Goal: Information Seeking & Learning: Check status

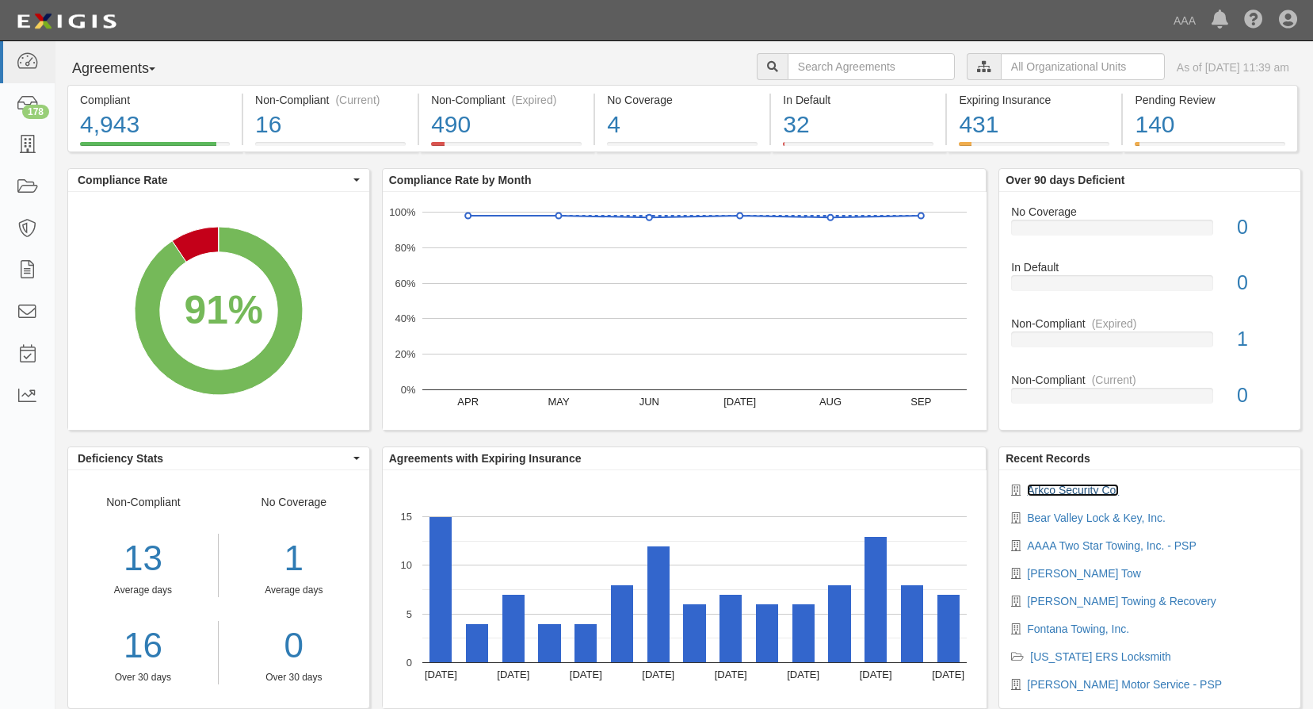
click at [1084, 491] on link "Arkco Security Co." at bounding box center [1073, 489] width 92 height 13
click at [1145, 517] on link "Bear Valley Lock & Key, Inc." at bounding box center [1096, 517] width 139 height 13
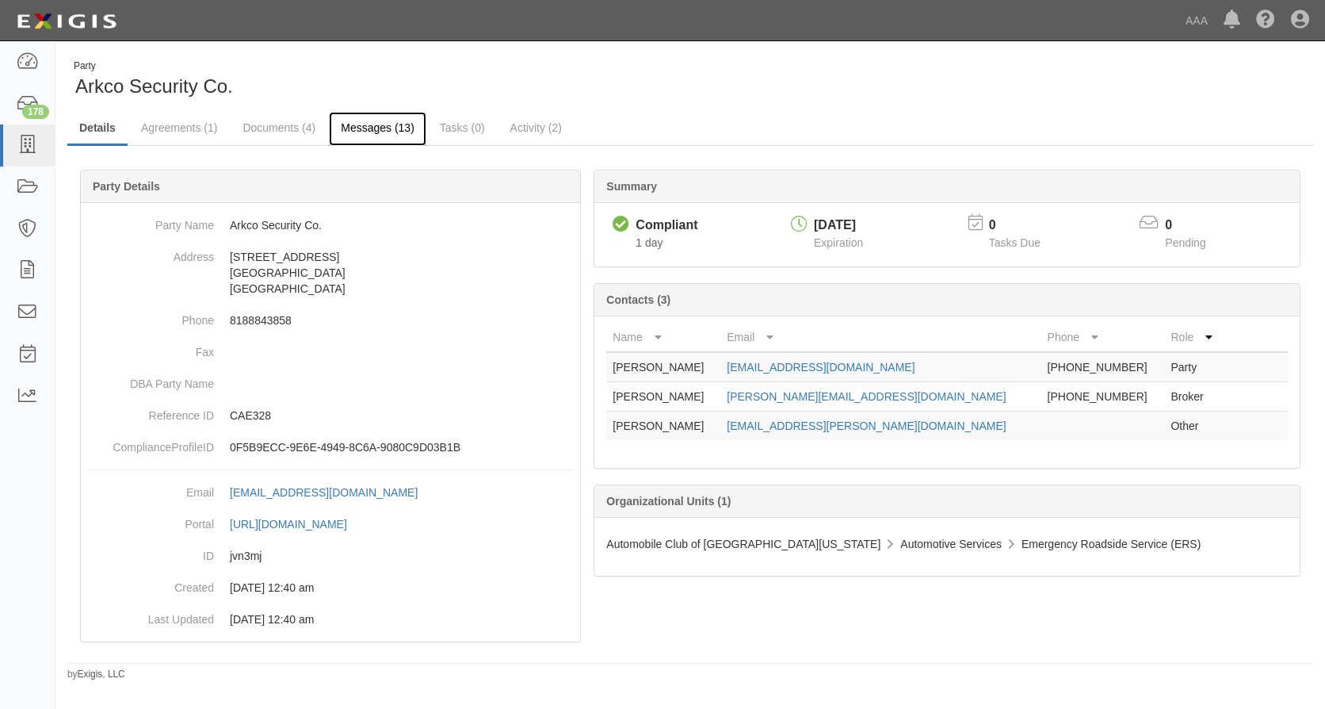
click at [382, 125] on link "Messages (13)" at bounding box center [377, 129] width 97 height 34
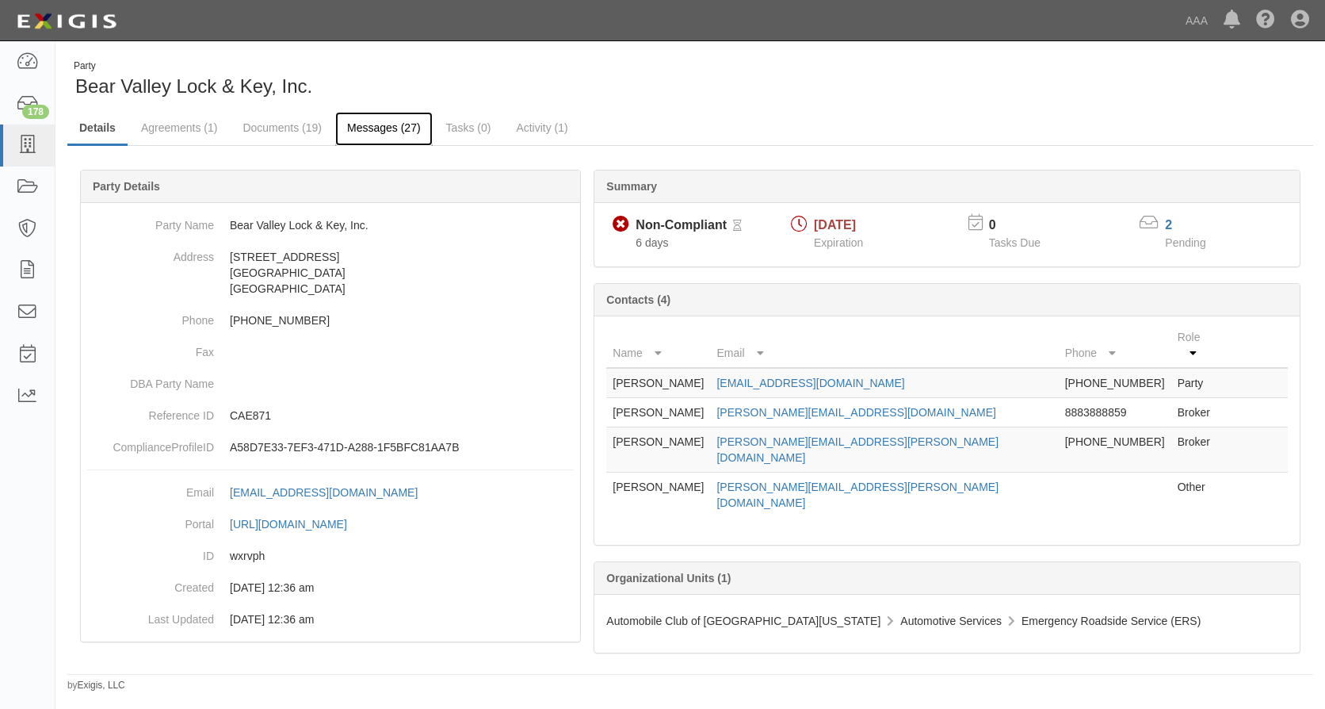
click at [381, 124] on link "Messages (27)" at bounding box center [383, 129] width 97 height 34
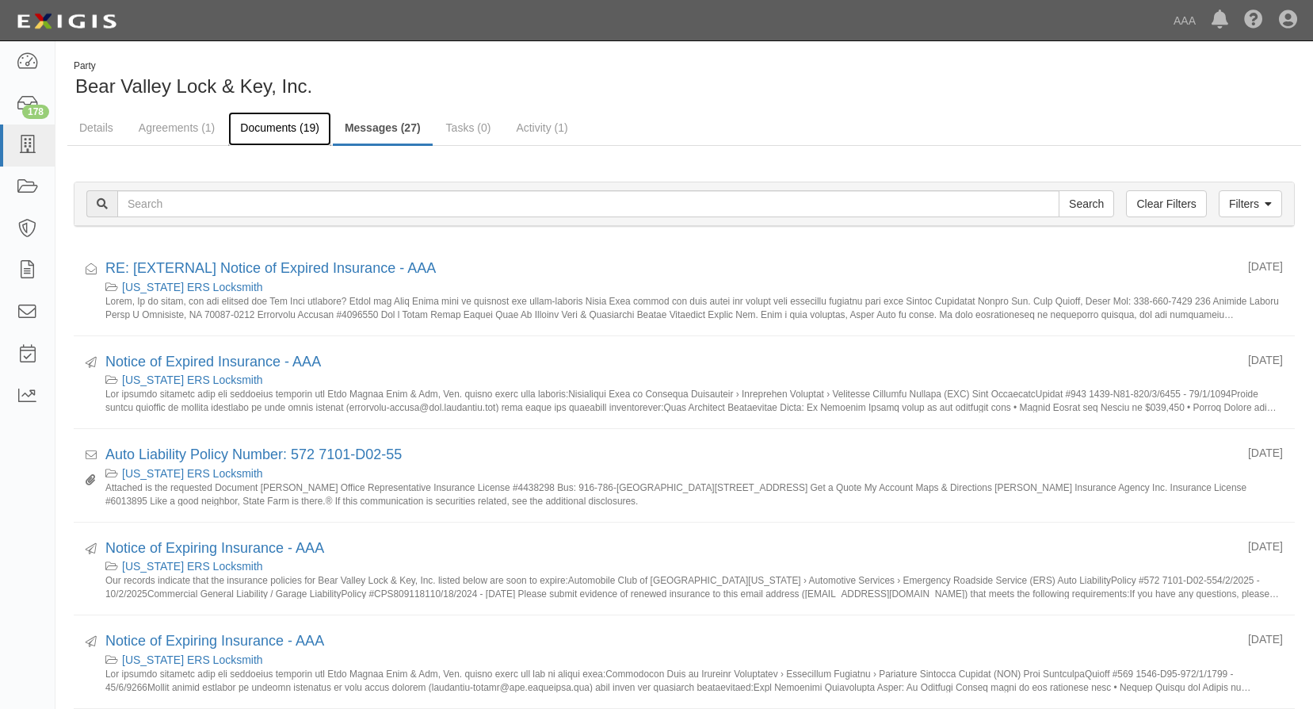
click at [271, 124] on link "Documents (19)" at bounding box center [279, 129] width 103 height 34
click at [32, 140] on icon at bounding box center [27, 145] width 22 height 18
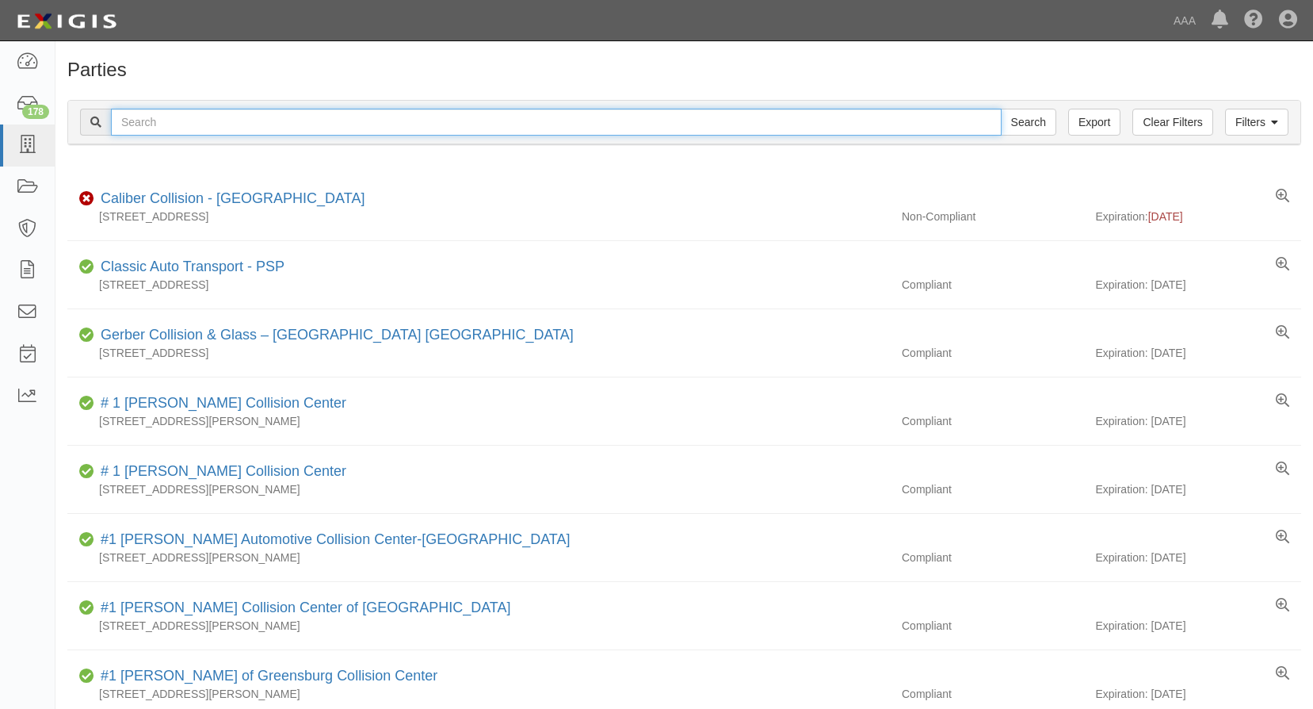
click at [126, 124] on input "text" at bounding box center [556, 122] width 891 height 27
type input "auto lock specialists"
click at [1001, 109] on input "Search" at bounding box center [1028, 122] width 55 height 27
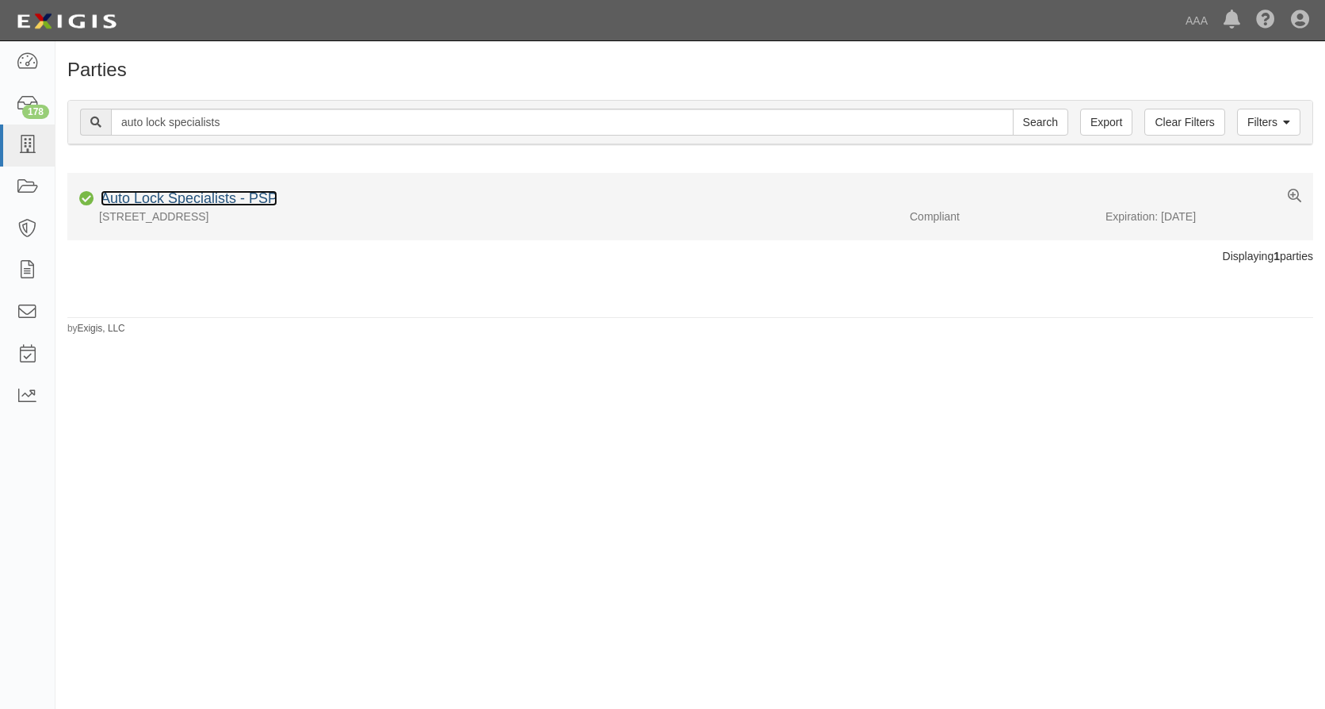
click at [176, 196] on link "Auto Lock Specialists - PSP" at bounding box center [189, 198] width 177 height 16
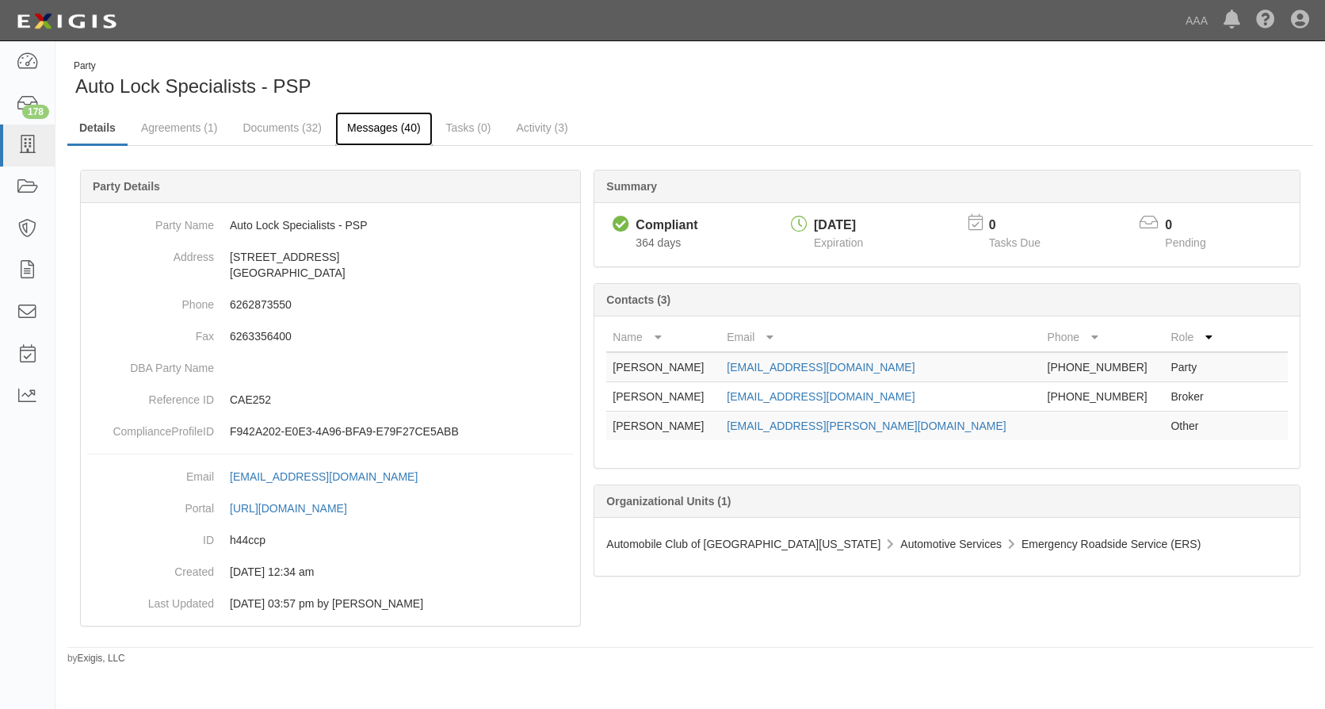
click at [384, 125] on link "Messages (40)" at bounding box center [383, 129] width 97 height 34
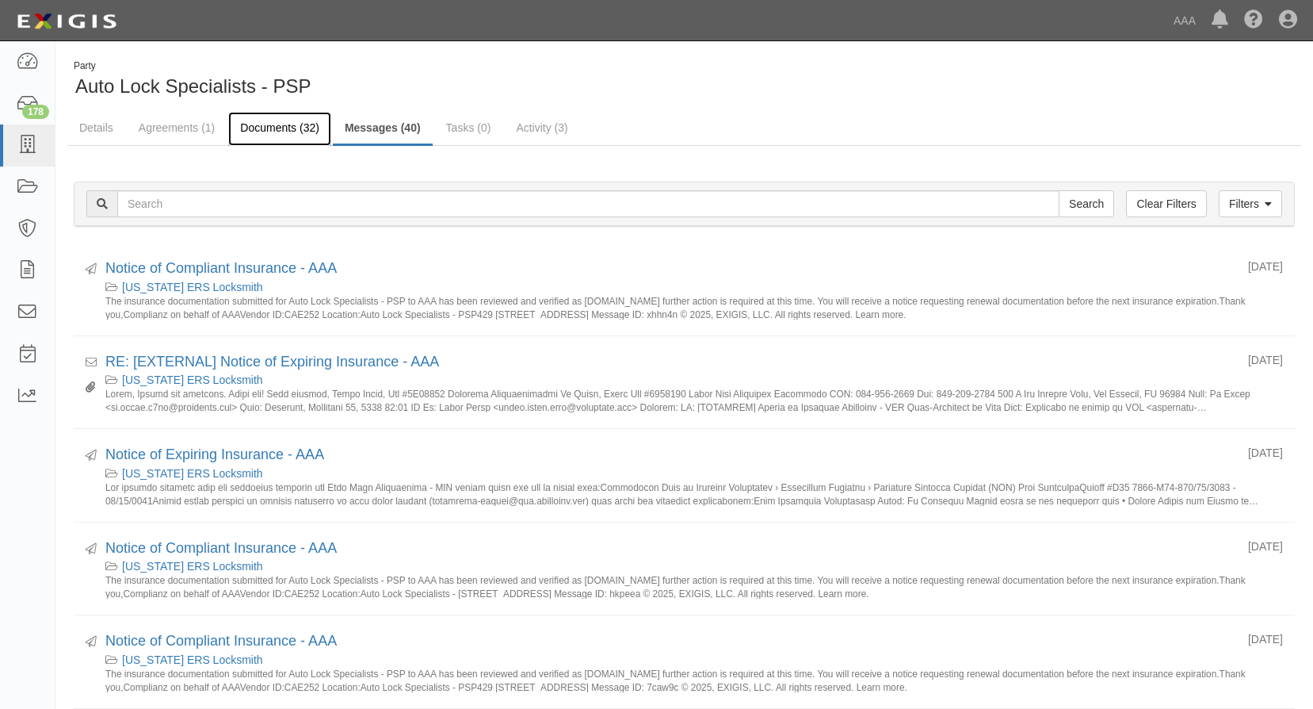
click at [270, 127] on link "Documents (32)" at bounding box center [279, 129] width 103 height 34
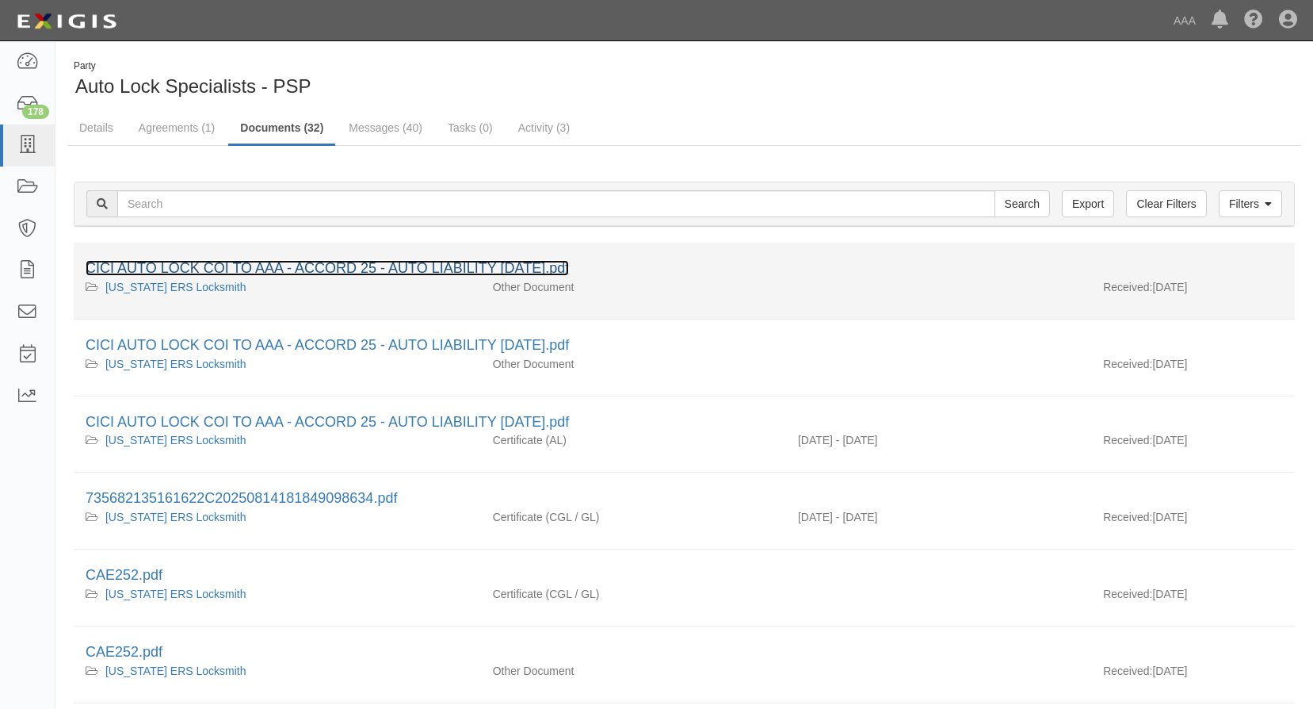
click at [269, 266] on link "CICI AUTO LOCK COI TO AAA - ACCORD 25 - AUTO LIABILITY [DATE].pdf" at bounding box center [327, 268] width 483 height 16
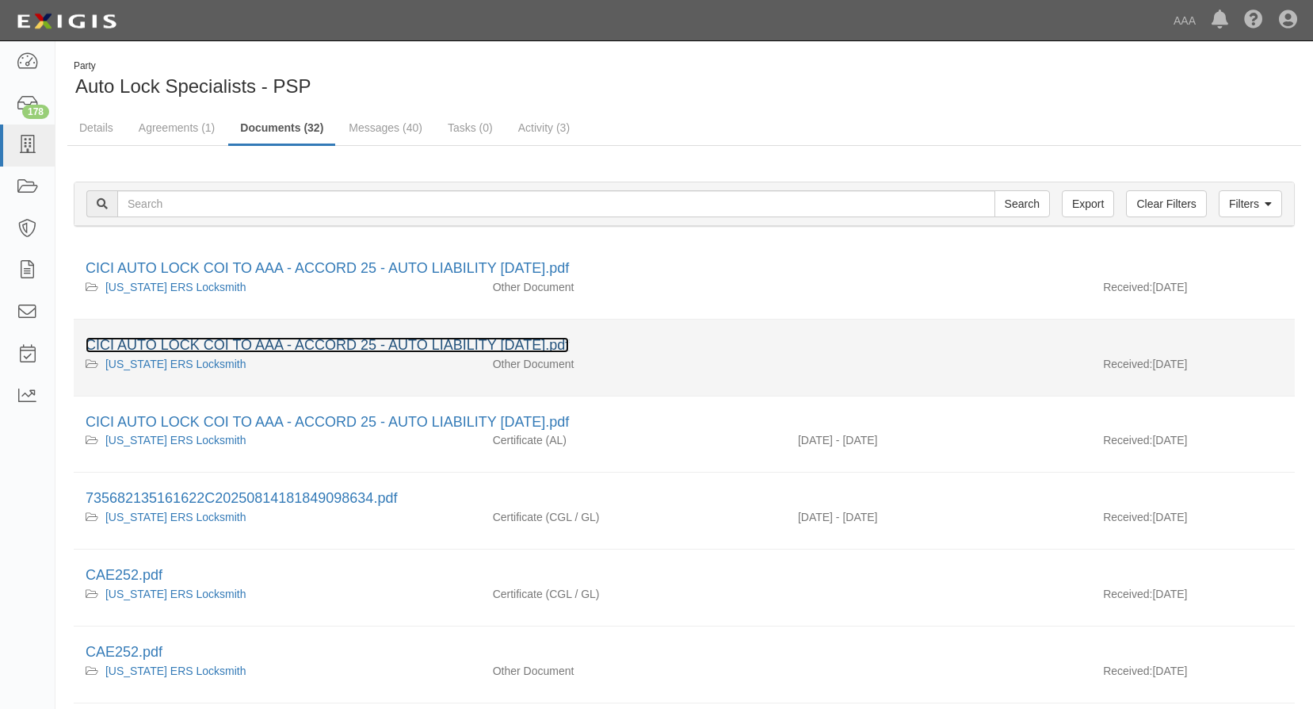
click at [380, 343] on link "CICI AUTO LOCK COI TO AAA - ACCORD 25 - AUTO LIABILITY [DATE].pdf" at bounding box center [327, 345] width 483 height 16
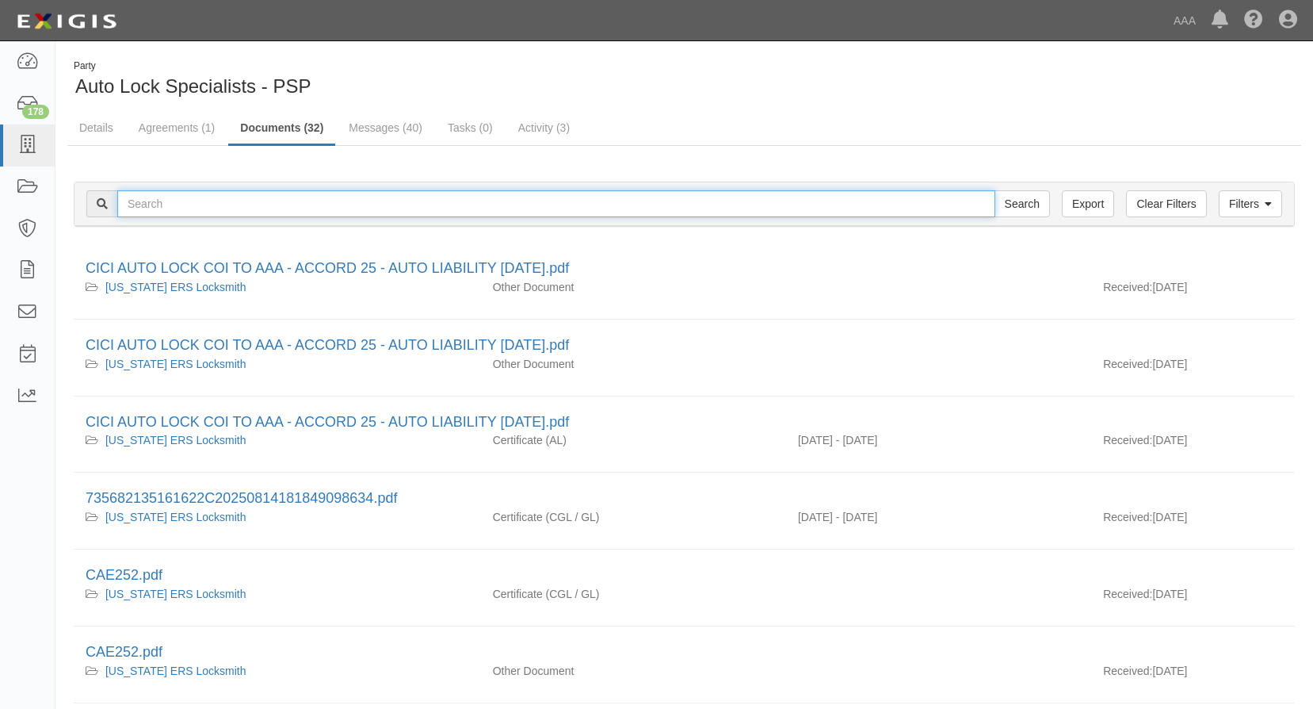
click at [182, 201] on input "text" at bounding box center [556, 203] width 878 height 27
type input "bear valley lock & key"
click at [995, 190] on input "Search" at bounding box center [1022, 203] width 55 height 27
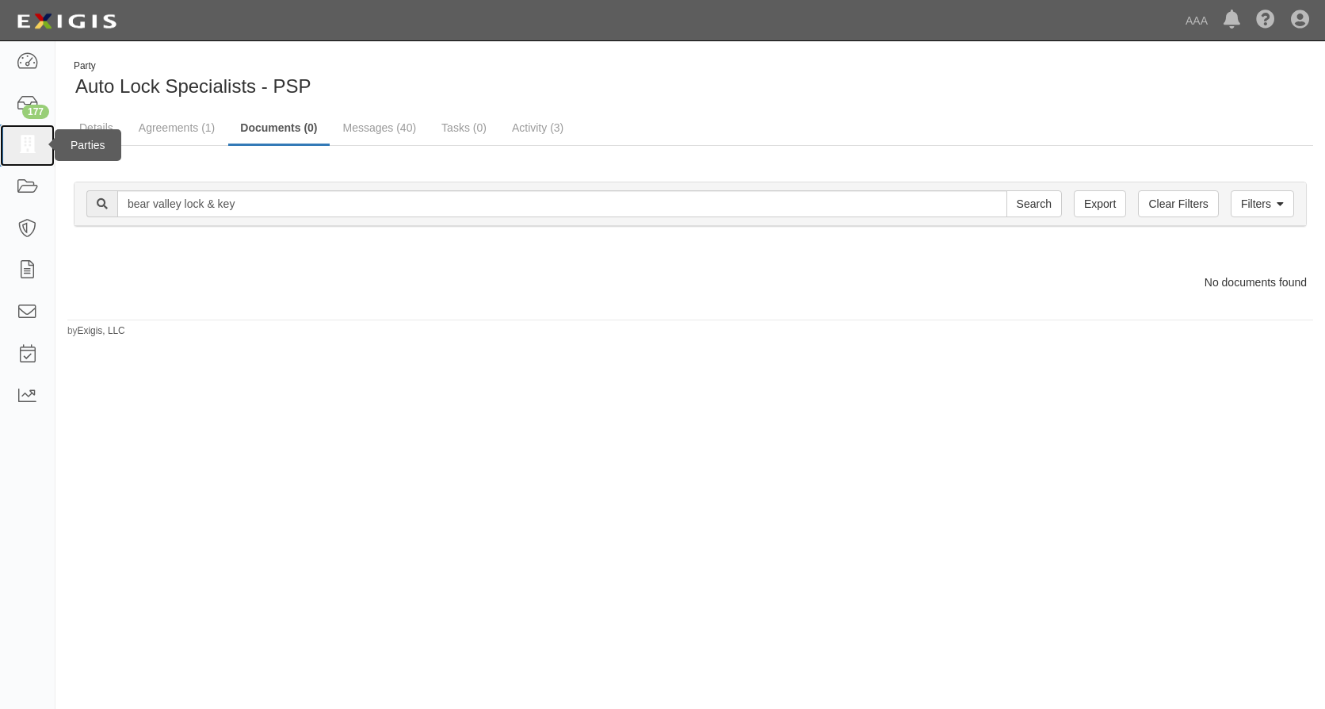
click at [26, 139] on icon at bounding box center [27, 145] width 22 height 18
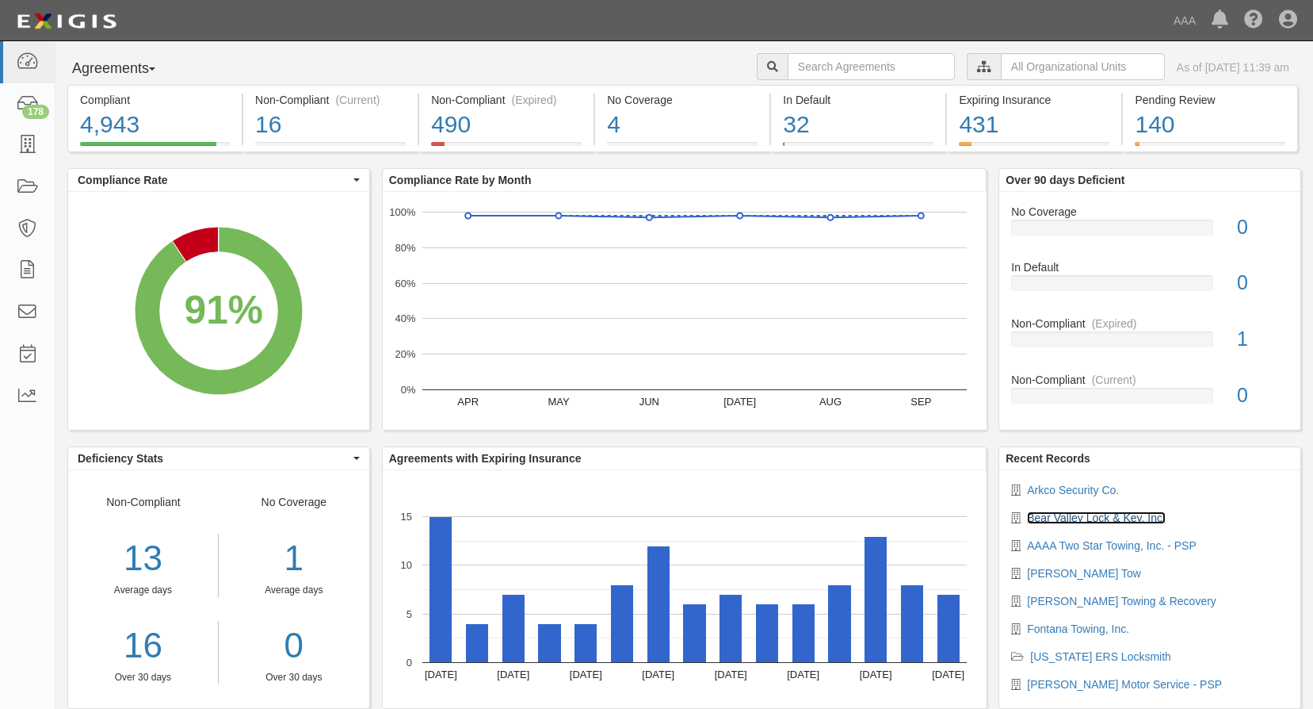
click at [1072, 519] on link "Bear Valley Lock & Key, Inc." at bounding box center [1096, 517] width 139 height 13
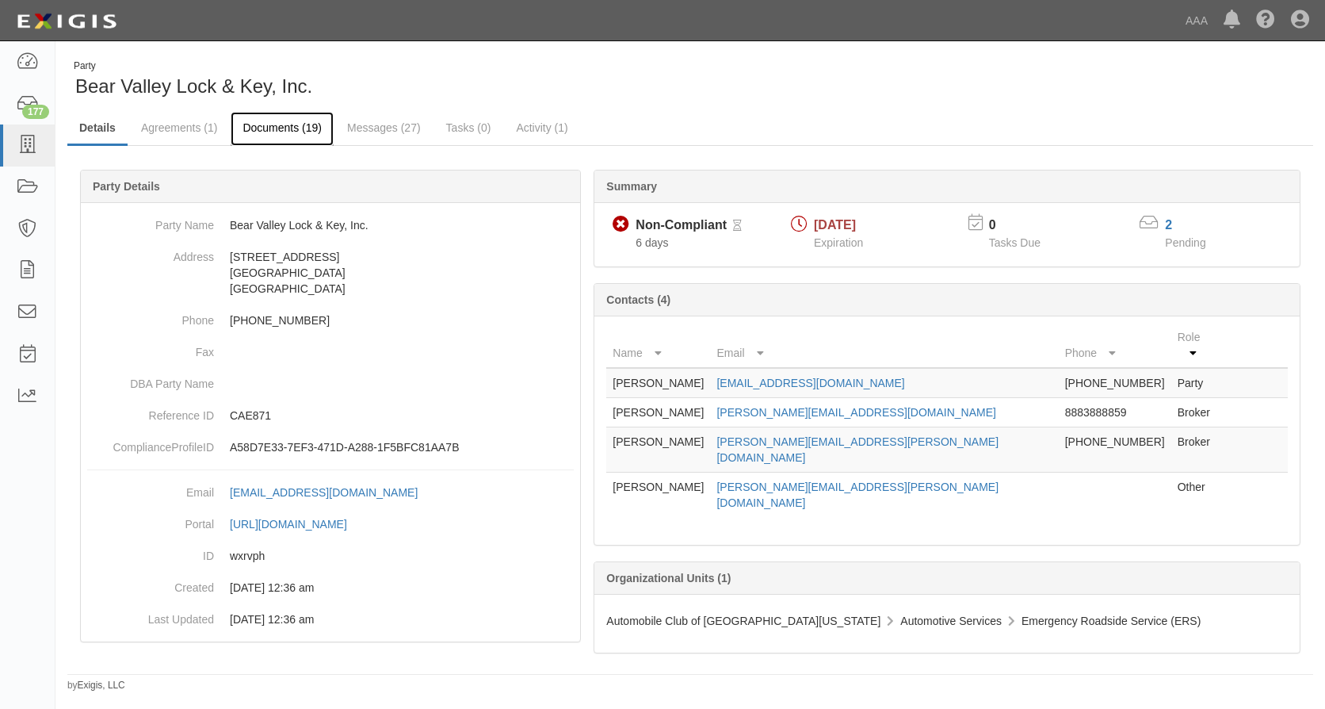
click at [282, 126] on link "Documents (19)" at bounding box center [282, 129] width 103 height 34
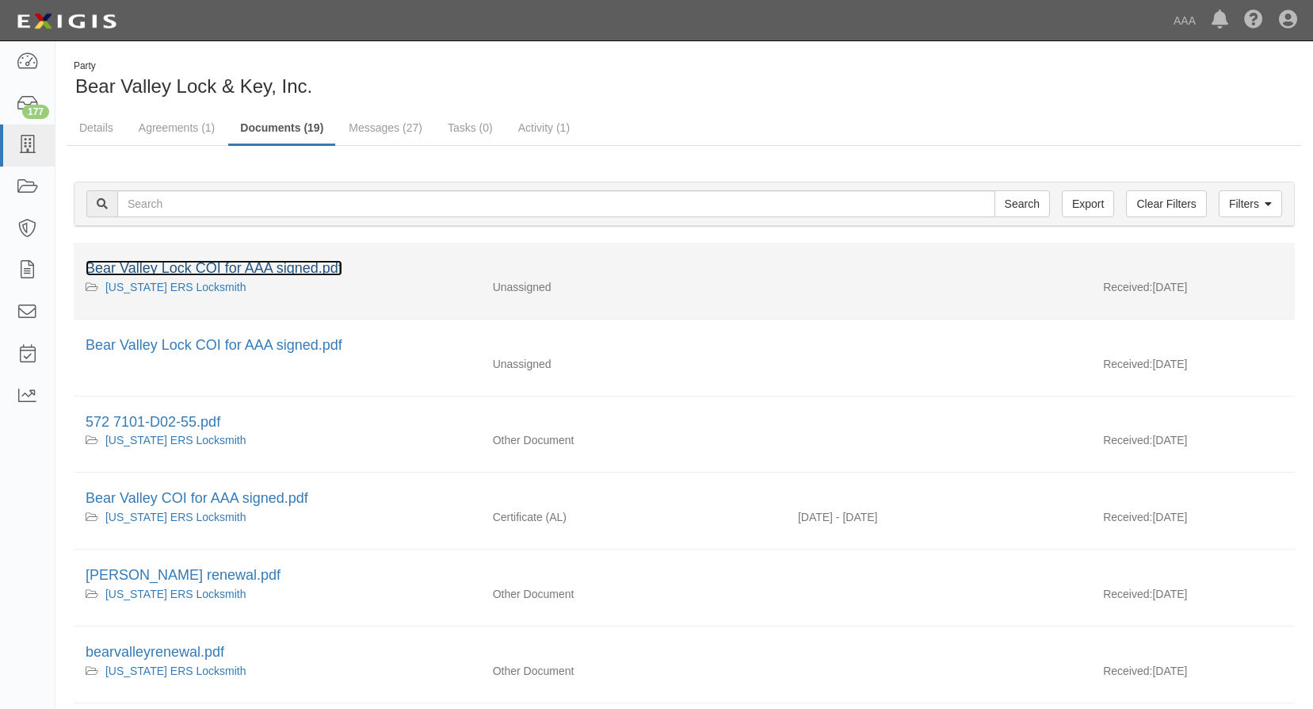
click at [236, 269] on link "Bear Valley Lock COI for AAA signed.pdf" at bounding box center [214, 268] width 257 height 16
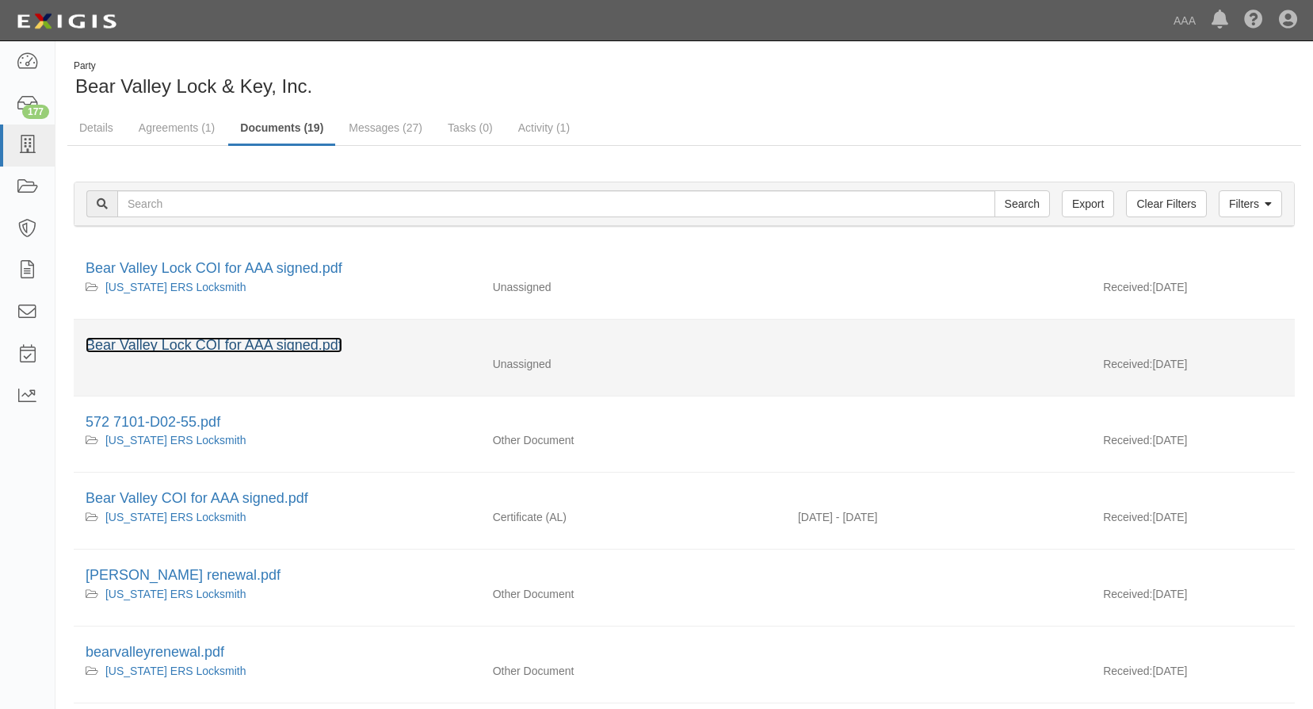
click at [256, 342] on link "Bear Valley Lock COI for AAA signed.pdf" at bounding box center [214, 345] width 257 height 16
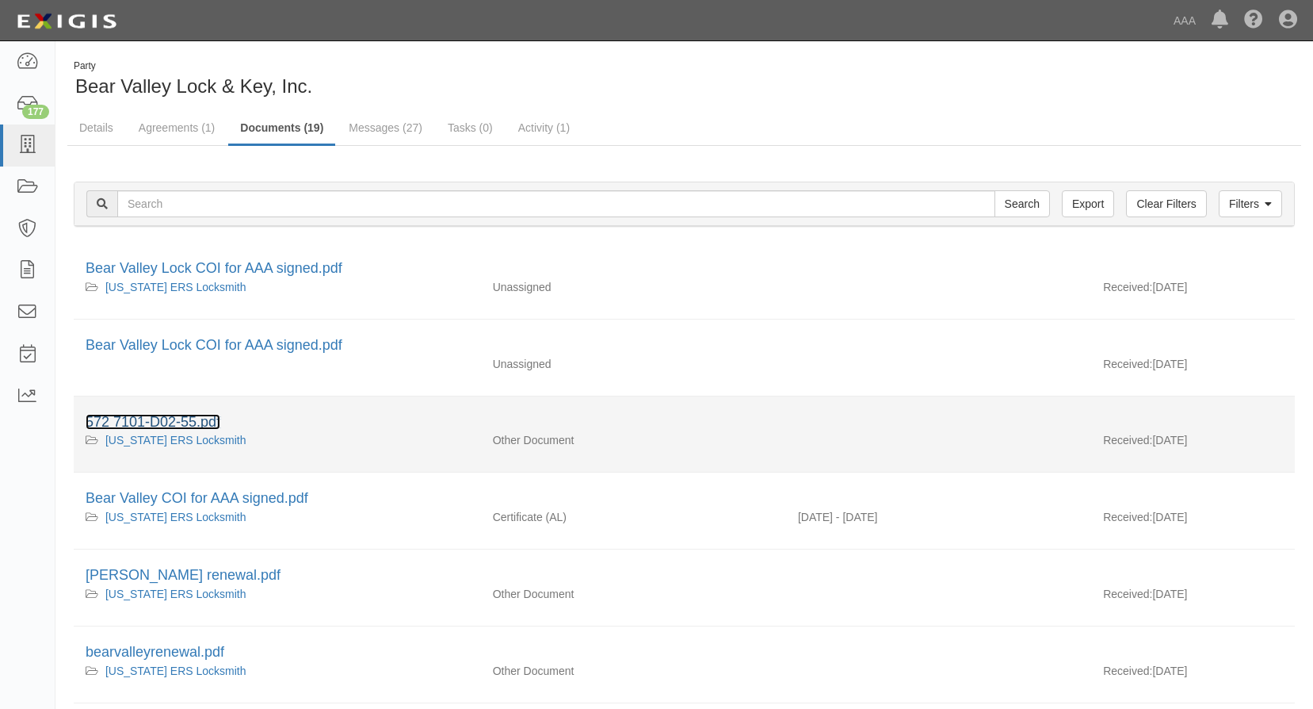
click at [185, 418] on link "572 7101-D02-55.pdf" at bounding box center [153, 422] width 135 height 16
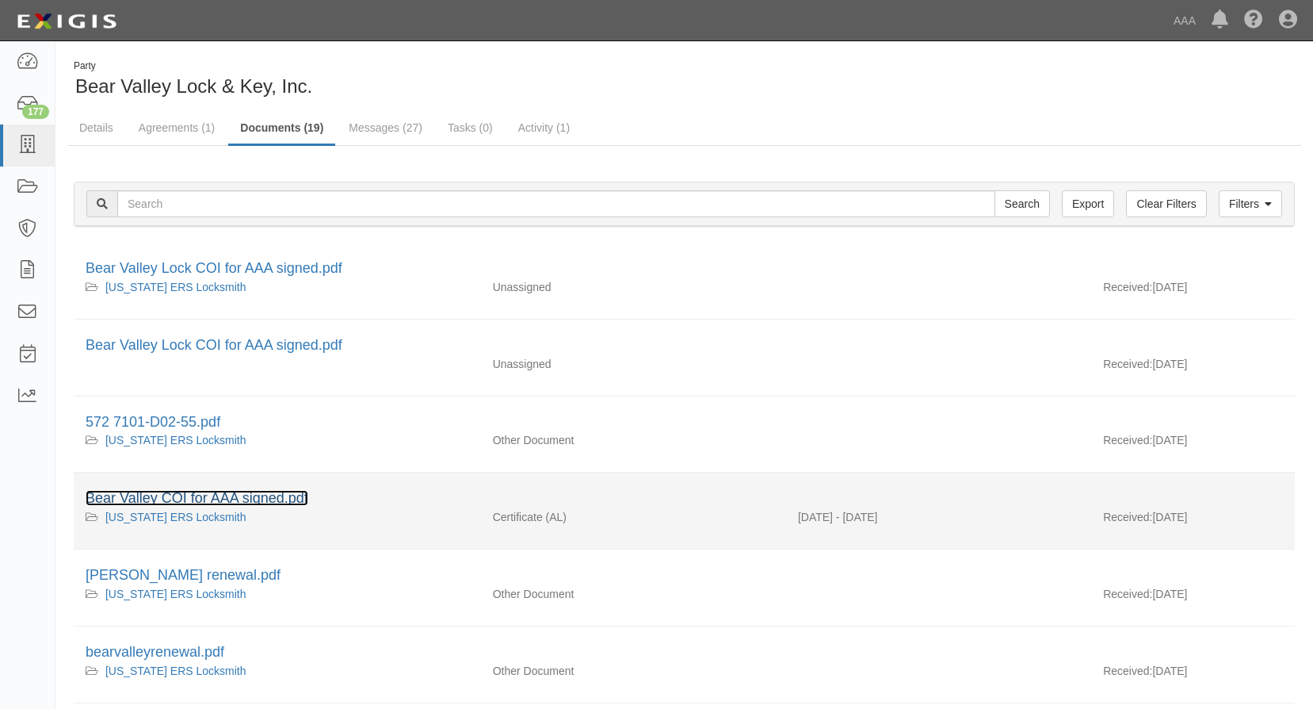
click at [249, 491] on link "Bear Valley COI for AAA signed.pdf" at bounding box center [197, 498] width 223 height 16
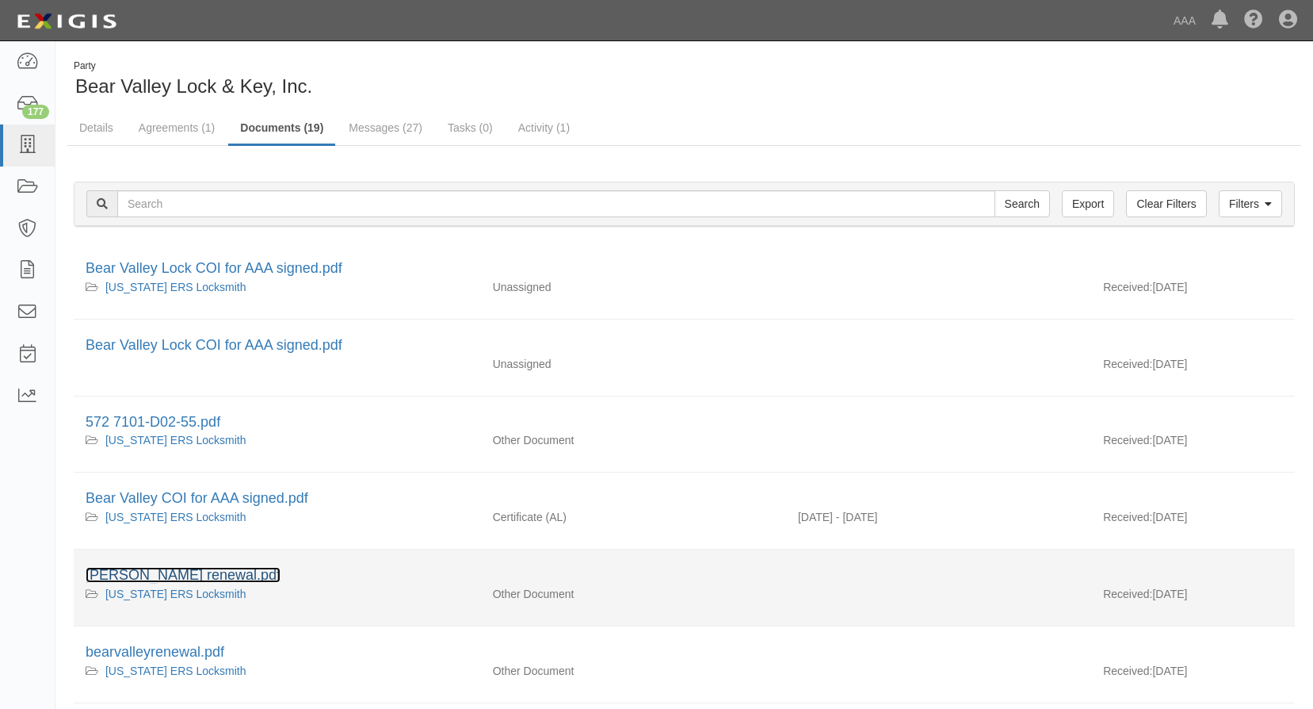
click at [195, 575] on link "[PERSON_NAME] renewal.pdf" at bounding box center [183, 575] width 195 height 16
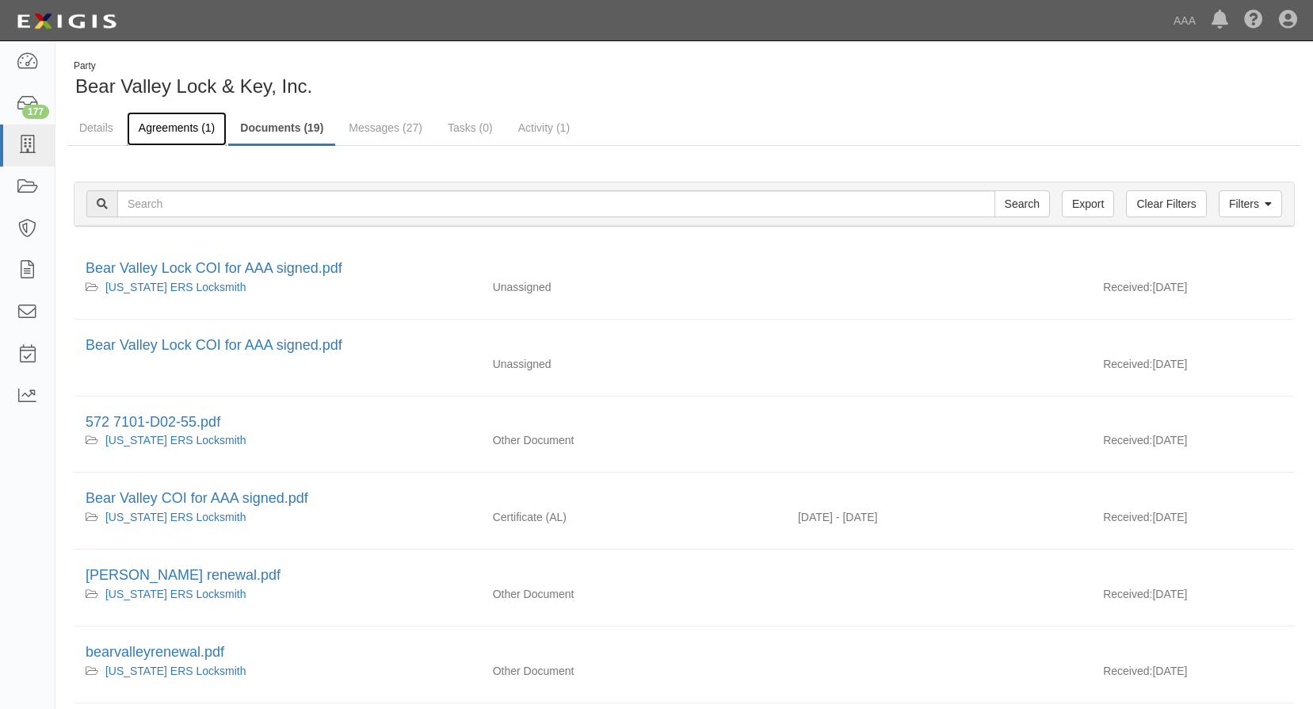
click at [166, 128] on link "Agreements (1)" at bounding box center [177, 129] width 100 height 34
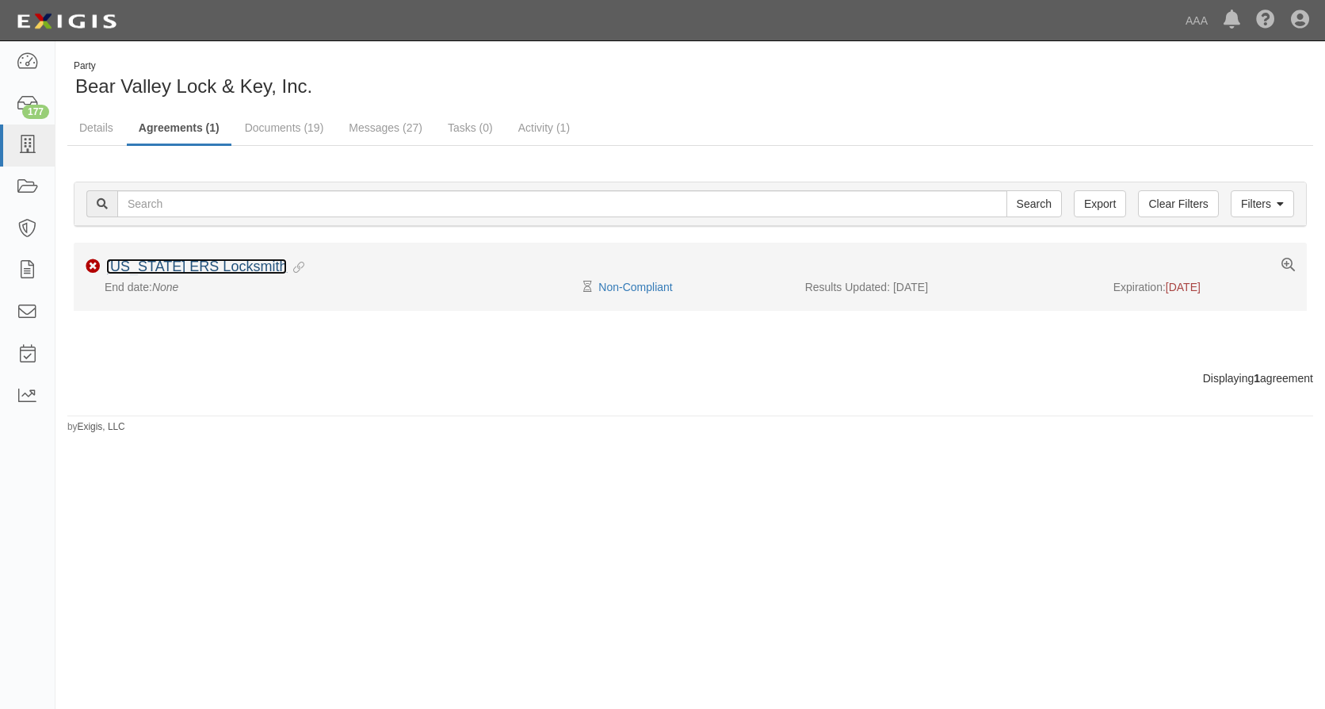
click at [225, 263] on link "[US_STATE] ERS Locksmith" at bounding box center [196, 266] width 181 height 16
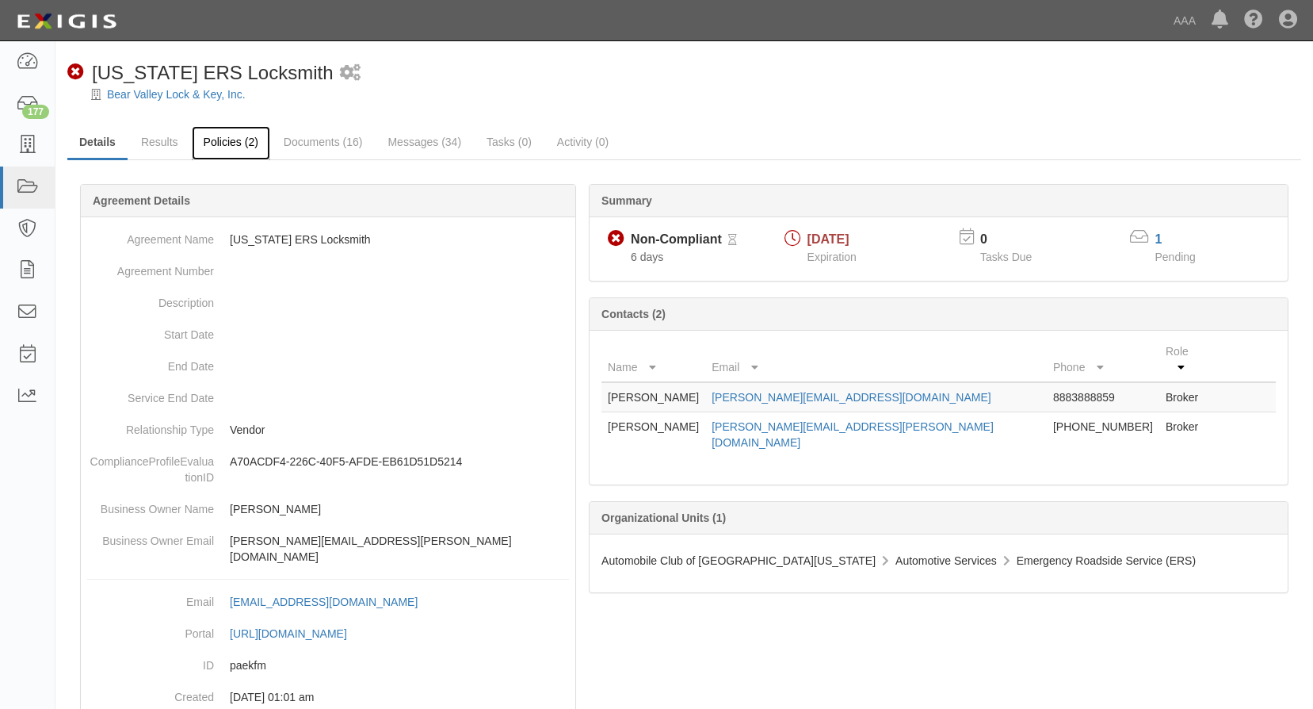
click at [232, 140] on link "Policies (2)" at bounding box center [231, 143] width 78 height 34
